Goal: Task Accomplishment & Management: Manage account settings

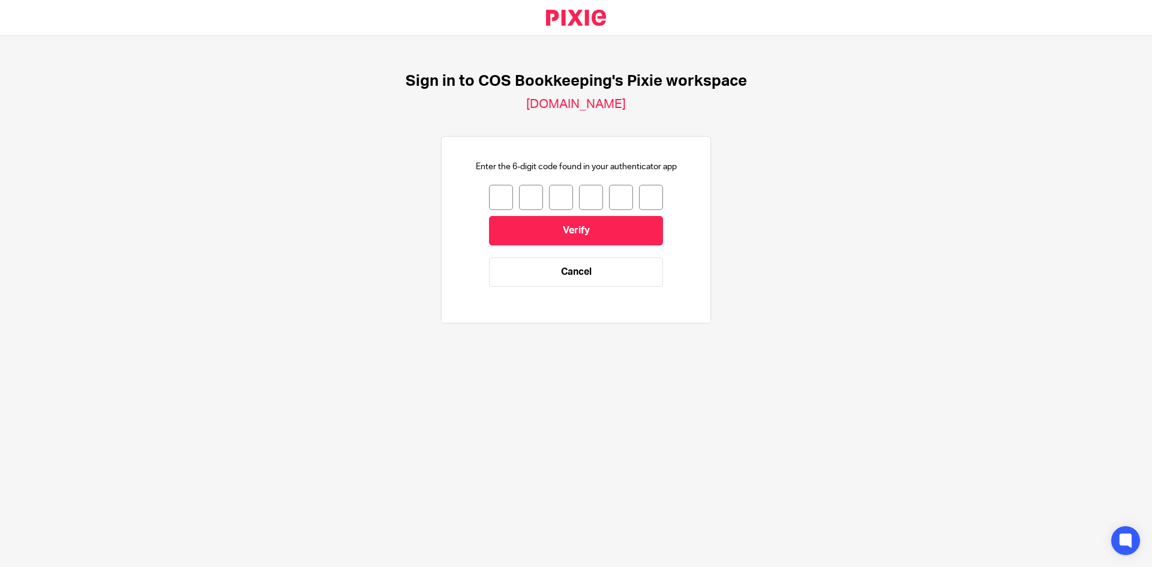
click at [489, 200] on input "number" at bounding box center [501, 197] width 24 height 25
type input "0"
type input "2"
type input "5"
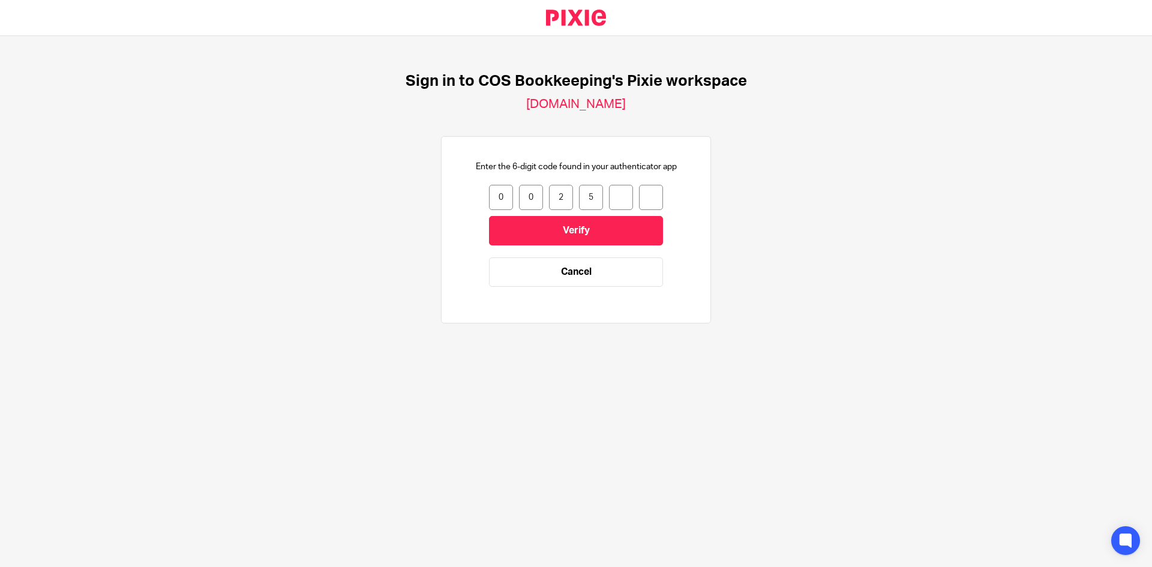
type input "9"
type input "5"
click at [520, 229] on input "Verify" at bounding box center [576, 230] width 174 height 29
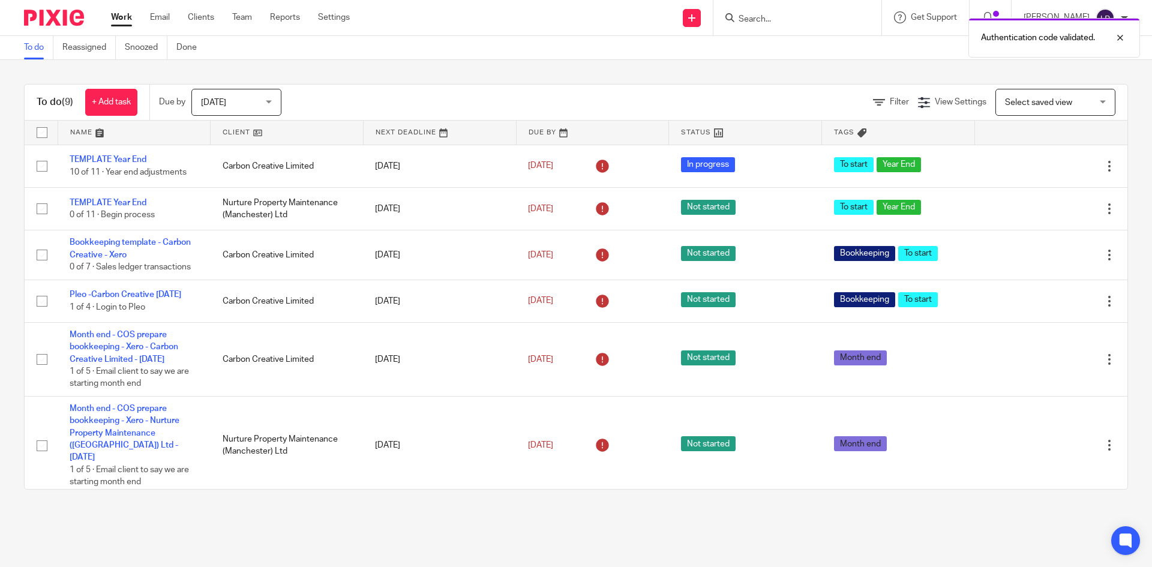
click at [275, 103] on div "[DATE] [DATE]" at bounding box center [236, 102] width 90 height 27
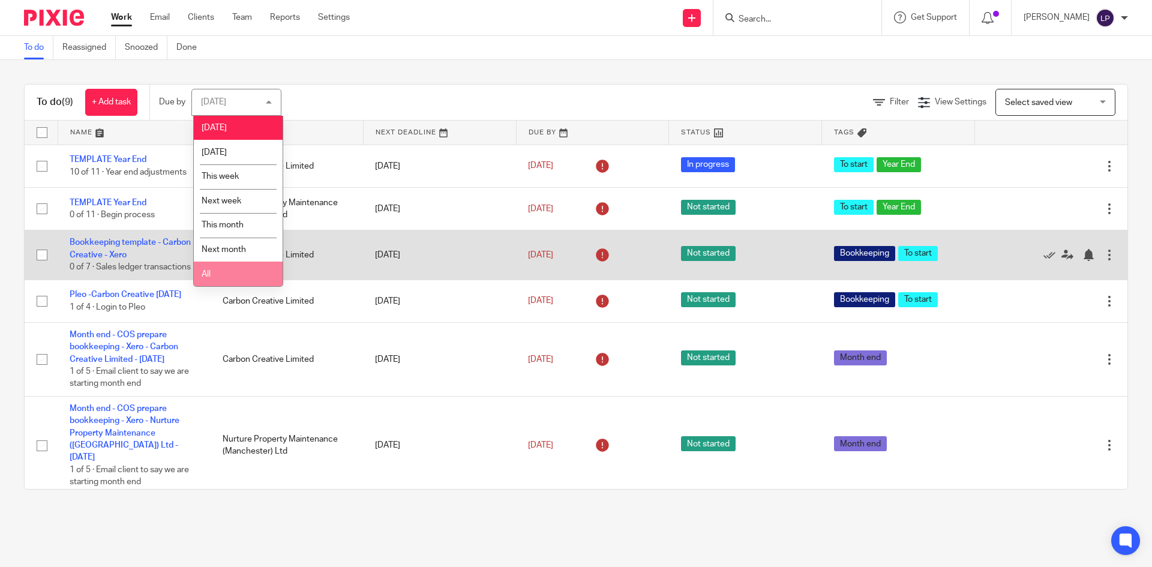
click at [218, 277] on li "All" at bounding box center [238, 274] width 89 height 25
